Goal: Task Accomplishment & Management: Complete application form

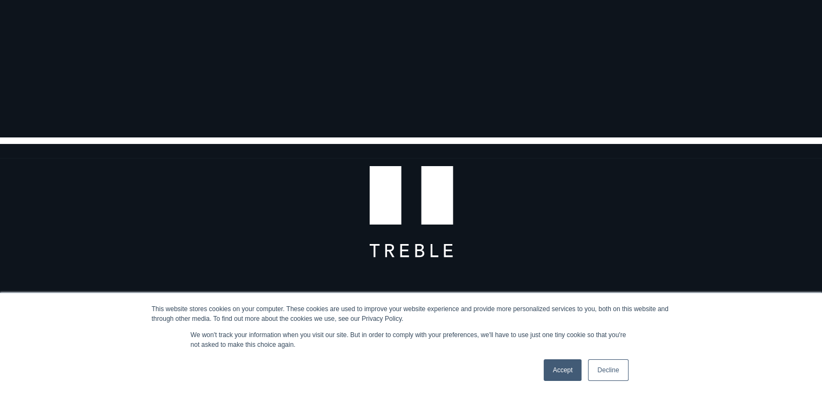
click at [563, 375] on link "Accept" at bounding box center [563, 370] width 38 height 22
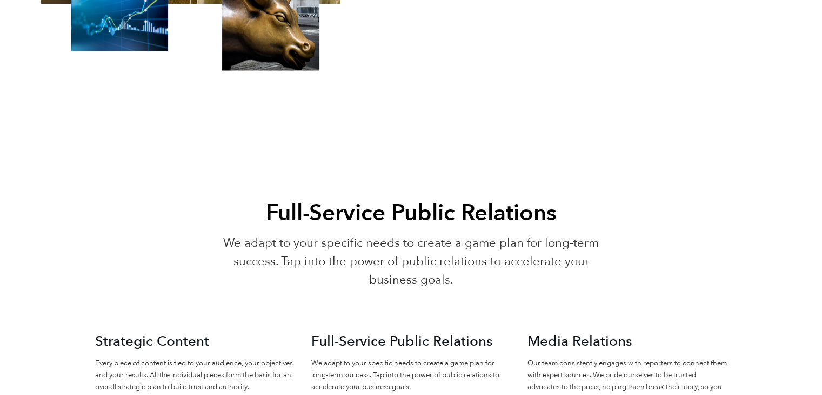
scroll to position [1838, 0]
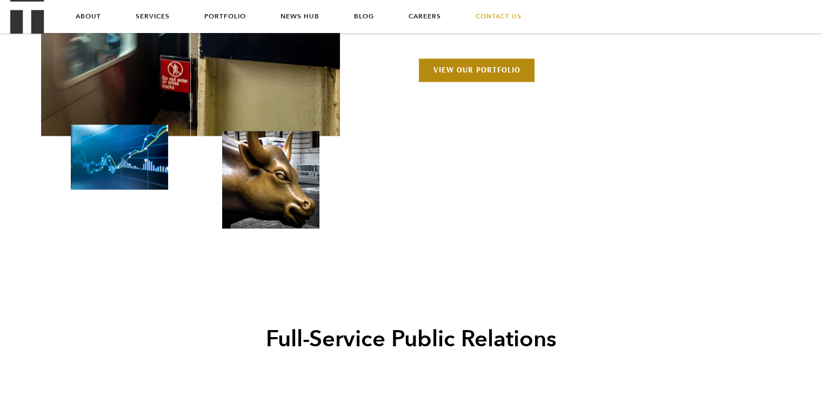
click at [508, 81] on link "View Our Portfolio" at bounding box center [476, 69] width 115 height 23
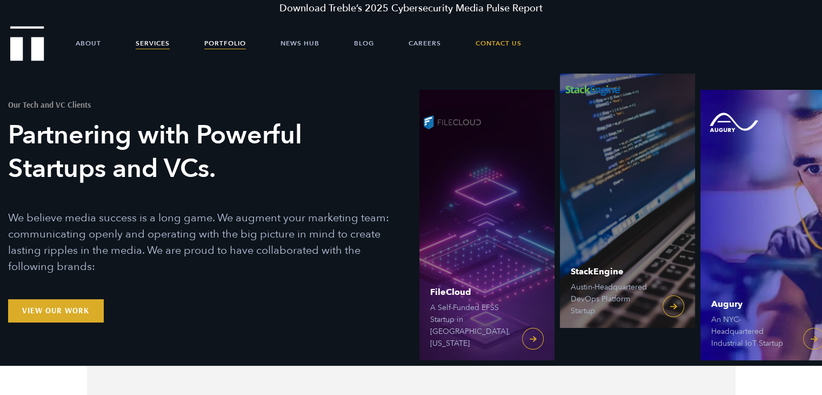
click at [137, 45] on link "Services" at bounding box center [153, 43] width 34 height 32
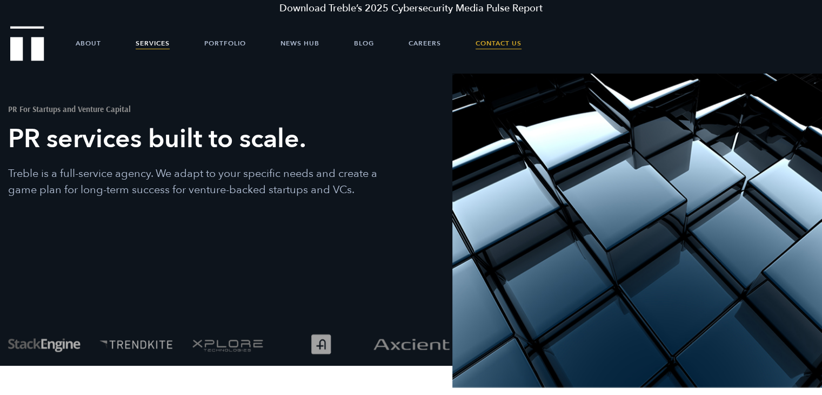
click at [502, 45] on link "Contact Us" at bounding box center [499, 43] width 46 height 32
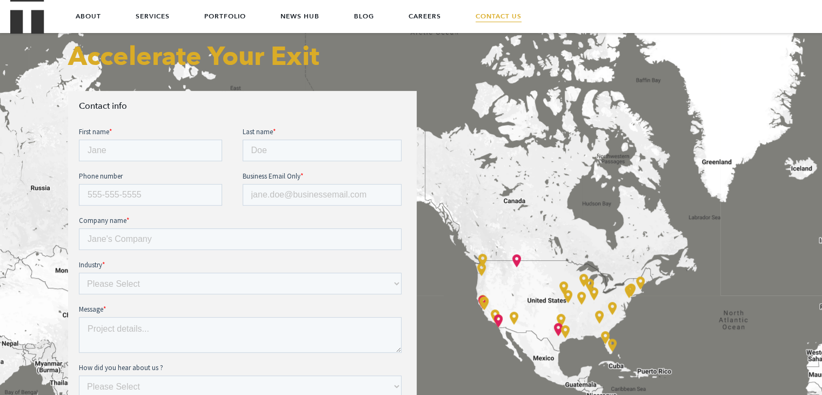
scroll to position [378, 0]
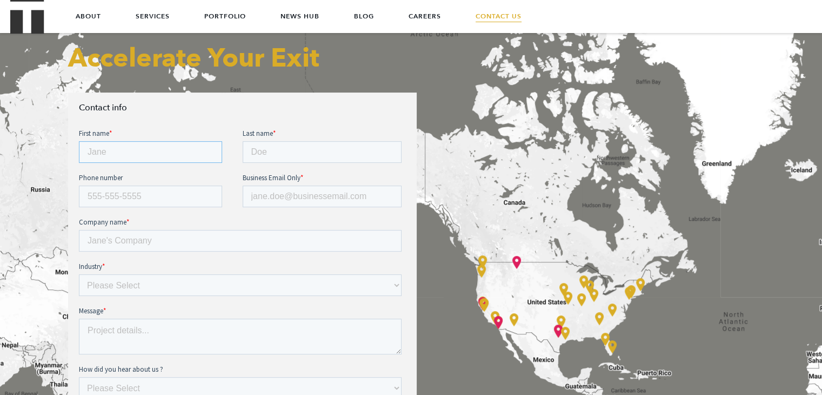
click at [185, 147] on input "First name *" at bounding box center [149, 152] width 143 height 22
type input "Michael"
type input "Wasserman"
type input "310-614-4669"
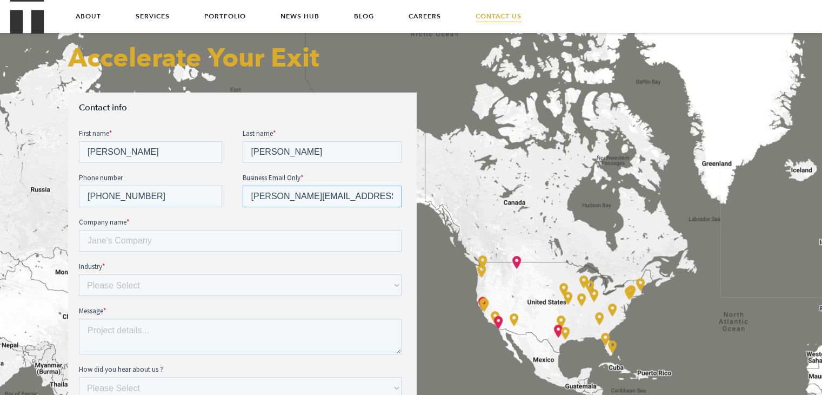
type input "michael@tiltify.com"
type input "Tiltify"
click at [238, 292] on select "Please Select E-commerce AI API Big Data Bio Tech (including Life Sciences) Blo…" at bounding box center [239, 285] width 323 height 22
select select "Other"
click at [78, 274] on select "Please Select E-commerce AI API Big Data Bio Tech (including Life Sciences) Blo…" at bounding box center [239, 285] width 323 height 22
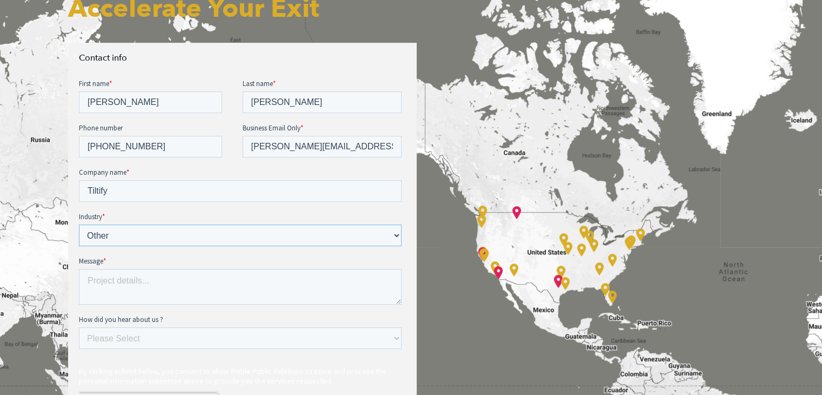
scroll to position [433, 0]
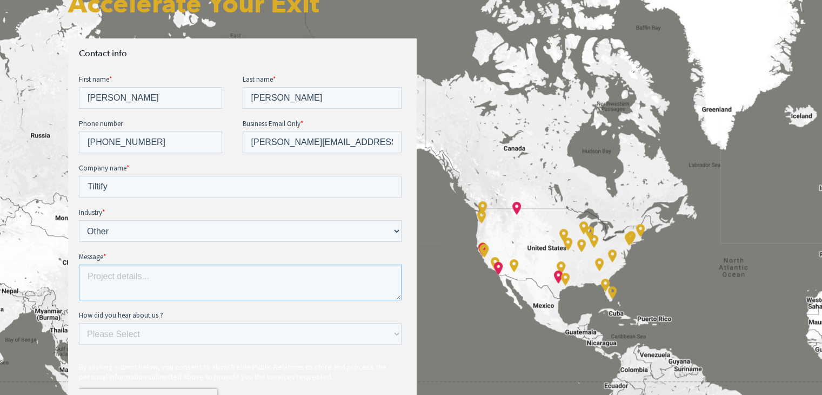
click at [155, 285] on textarea "Message *" at bounding box center [239, 282] width 323 height 36
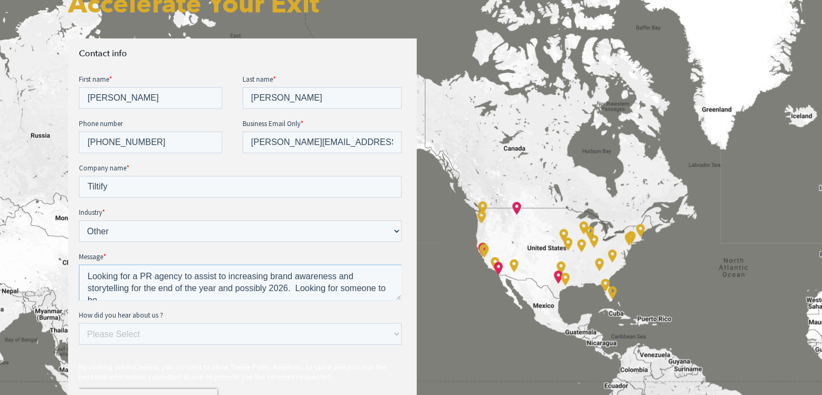
scroll to position [5, 0]
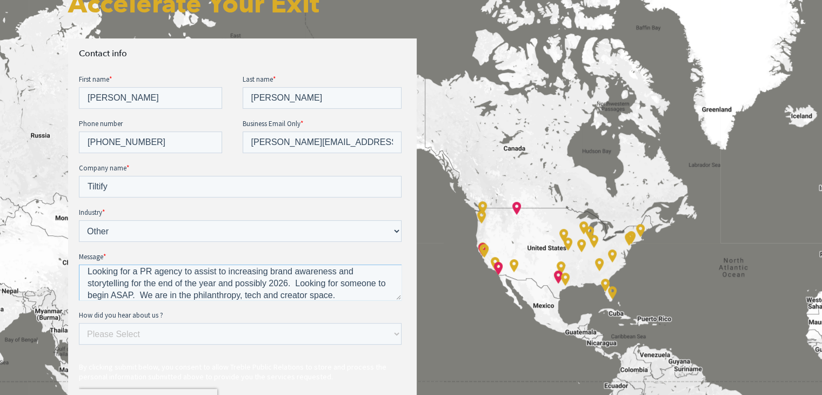
type textarea "Looking for a PR agency to assist to increasing brand awareness and storytellin…"
click at [172, 338] on select "Please Select Ad online Social media Video Another website Word of mouth Job li…" at bounding box center [239, 334] width 323 height 22
select select "Word of mouth"
click at [78, 323] on select "Please Select Ad online Social media Video Another website Word of mouth Job li…" at bounding box center [239, 334] width 323 height 22
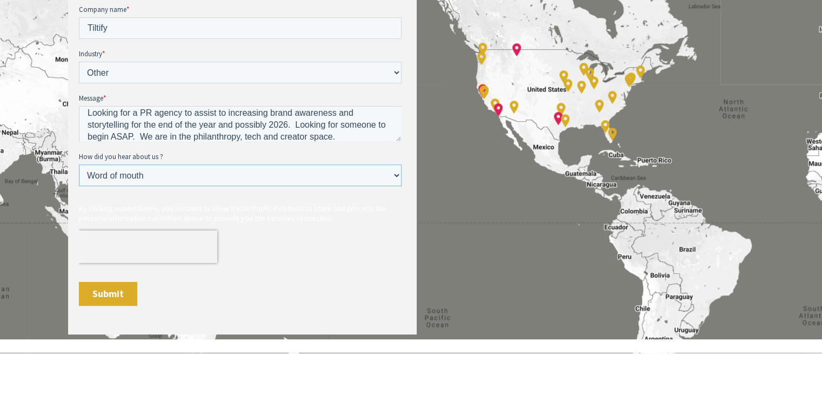
scroll to position [595, 0]
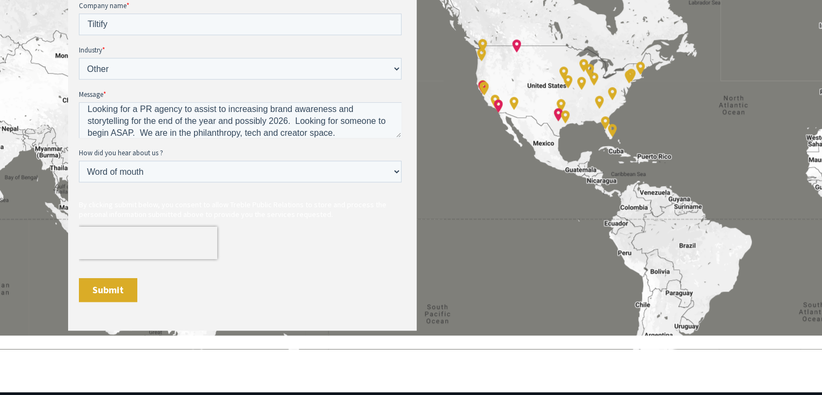
click at [124, 290] on input "Submit" at bounding box center [107, 290] width 58 height 24
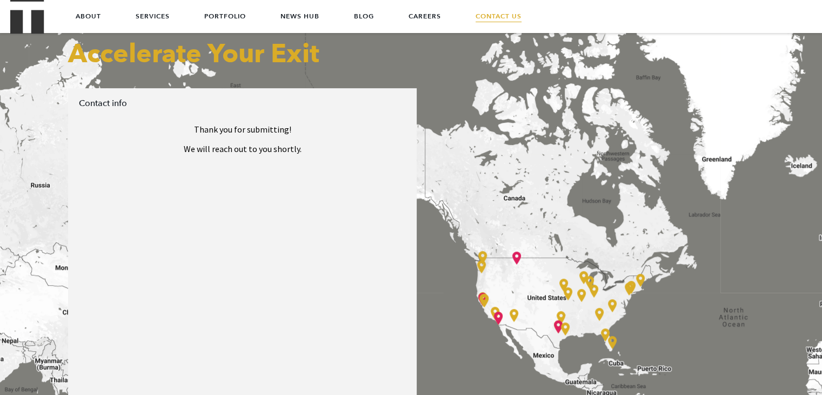
scroll to position [378, 0]
